Goal: Task Accomplishment & Management: Manage account settings

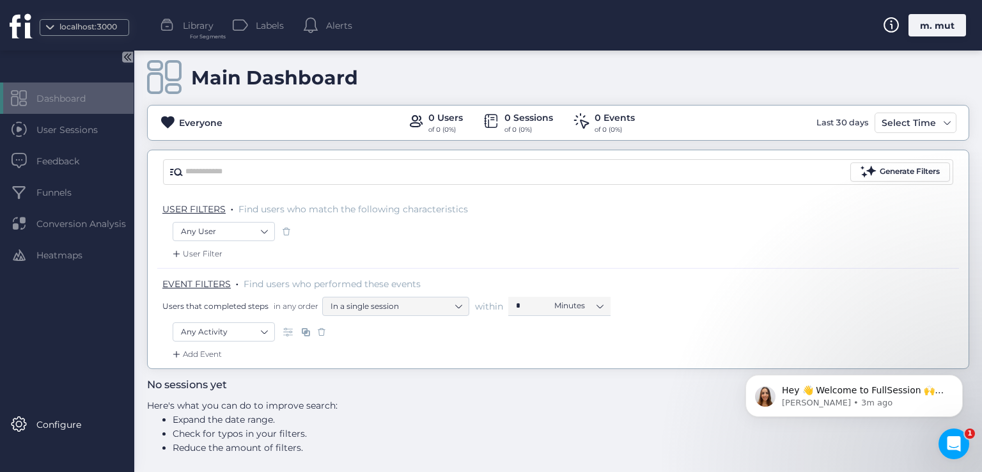
scroll to position [13, 0]
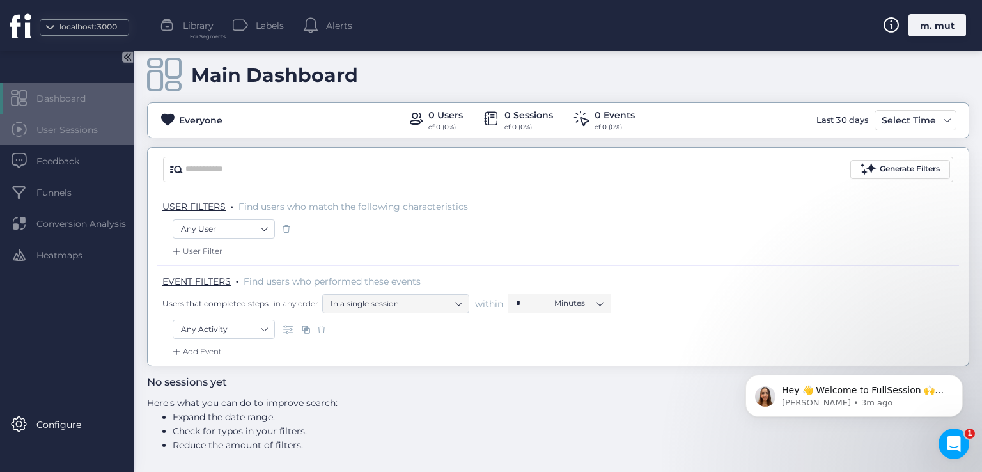
click at [69, 133] on span "User Sessions" at bounding box center [76, 130] width 81 height 14
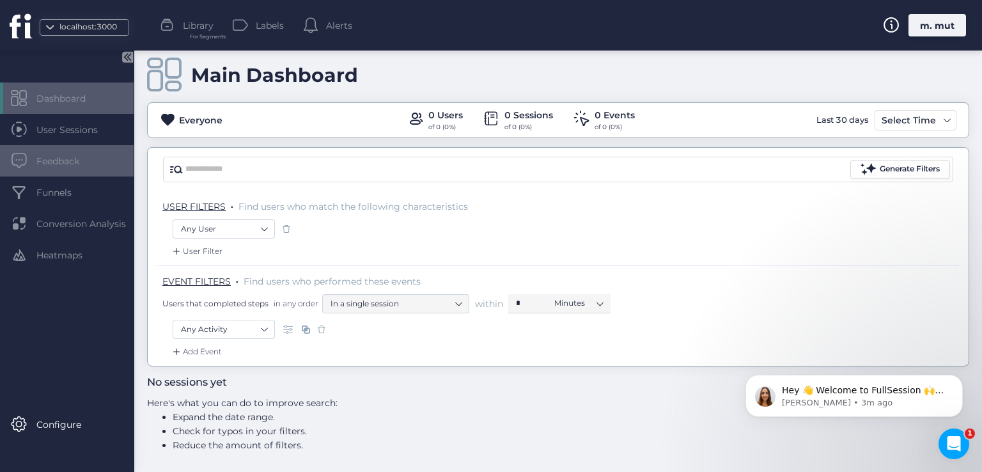
click at [67, 162] on span "Feedback" at bounding box center [67, 161] width 62 height 14
click at [934, 31] on div "m. mut" at bounding box center [938, 25] width 58 height 22
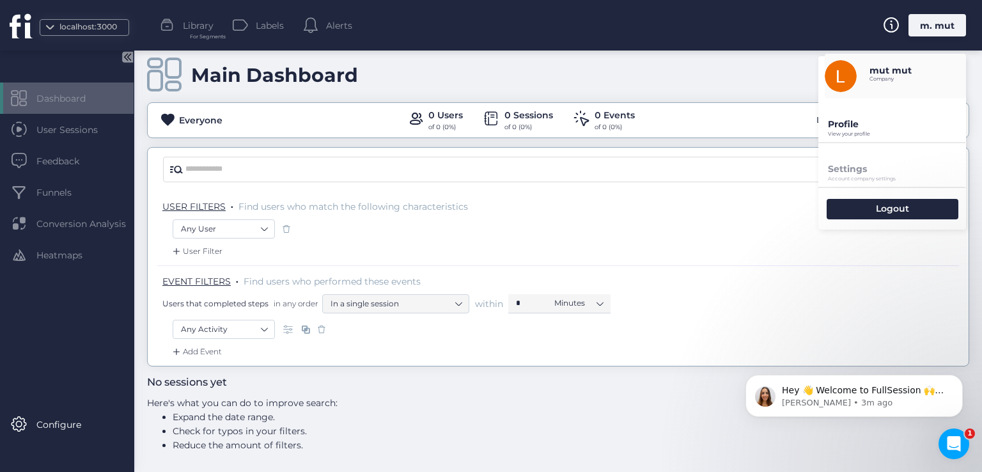
click at [860, 120] on p "Profile" at bounding box center [897, 124] width 138 height 12
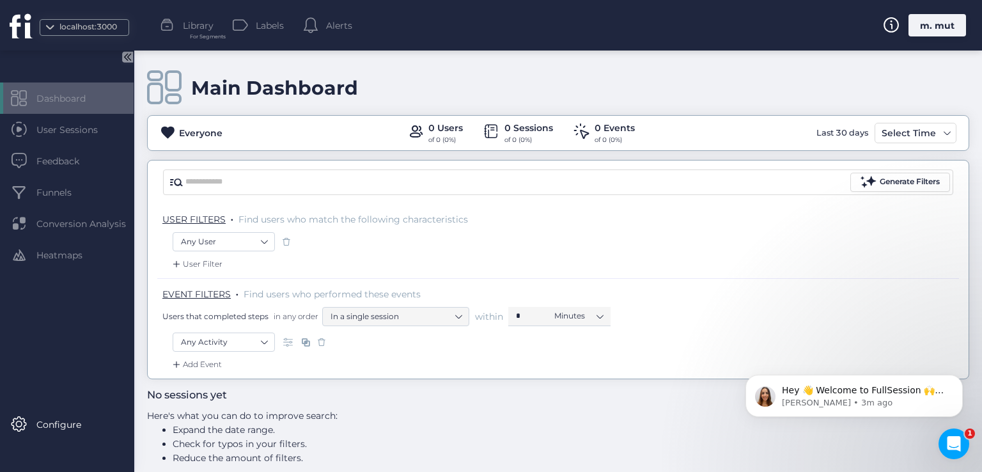
click at [935, 23] on div "m. mut" at bounding box center [938, 25] width 58 height 22
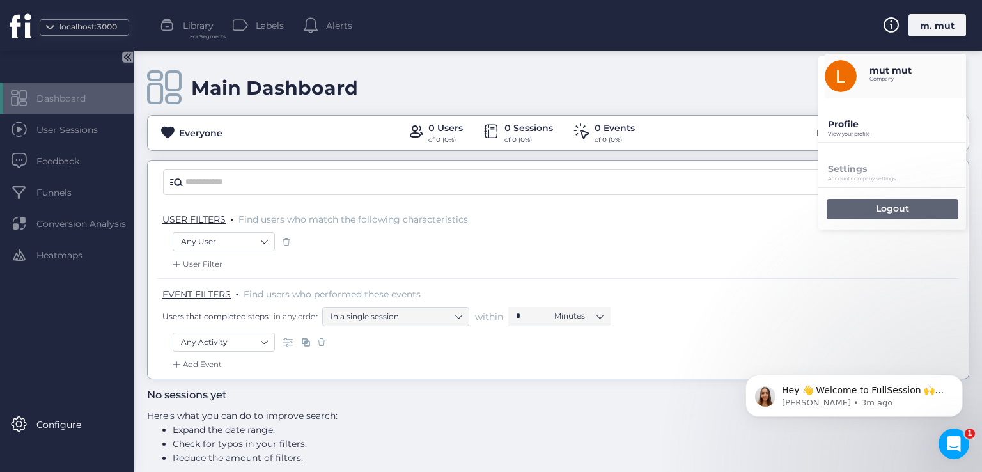
click at [897, 205] on p "Logout" at bounding box center [892, 209] width 33 height 12
